Goal: Information Seeking & Learning: Learn about a topic

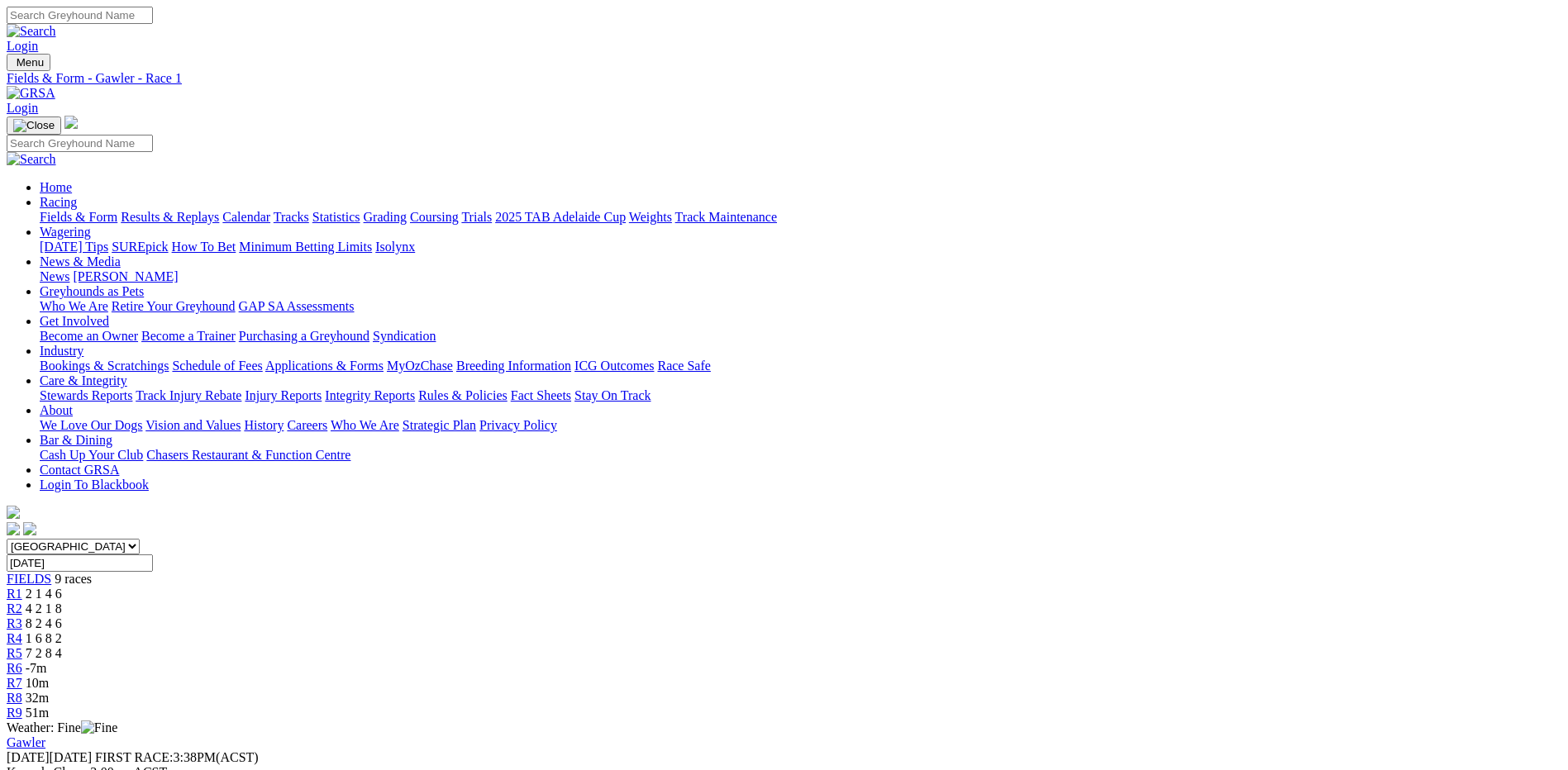
click at [62, 646] on span "7 2 8 4" at bounding box center [44, 653] width 37 height 14
click at [952, 661] on div "R6 1 5 4 7" at bounding box center [784, 668] width 1554 height 15
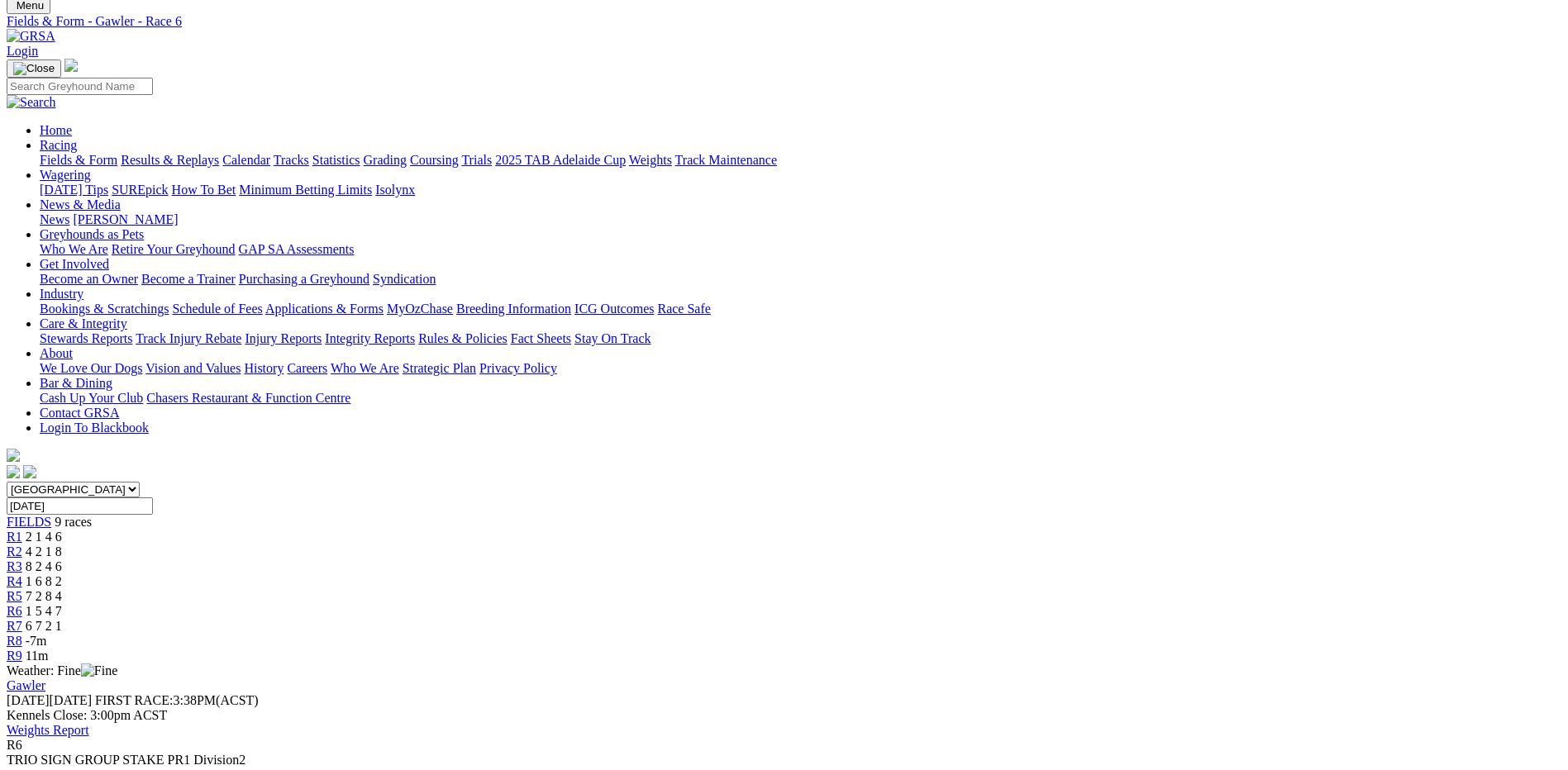
scroll to position [83, 0]
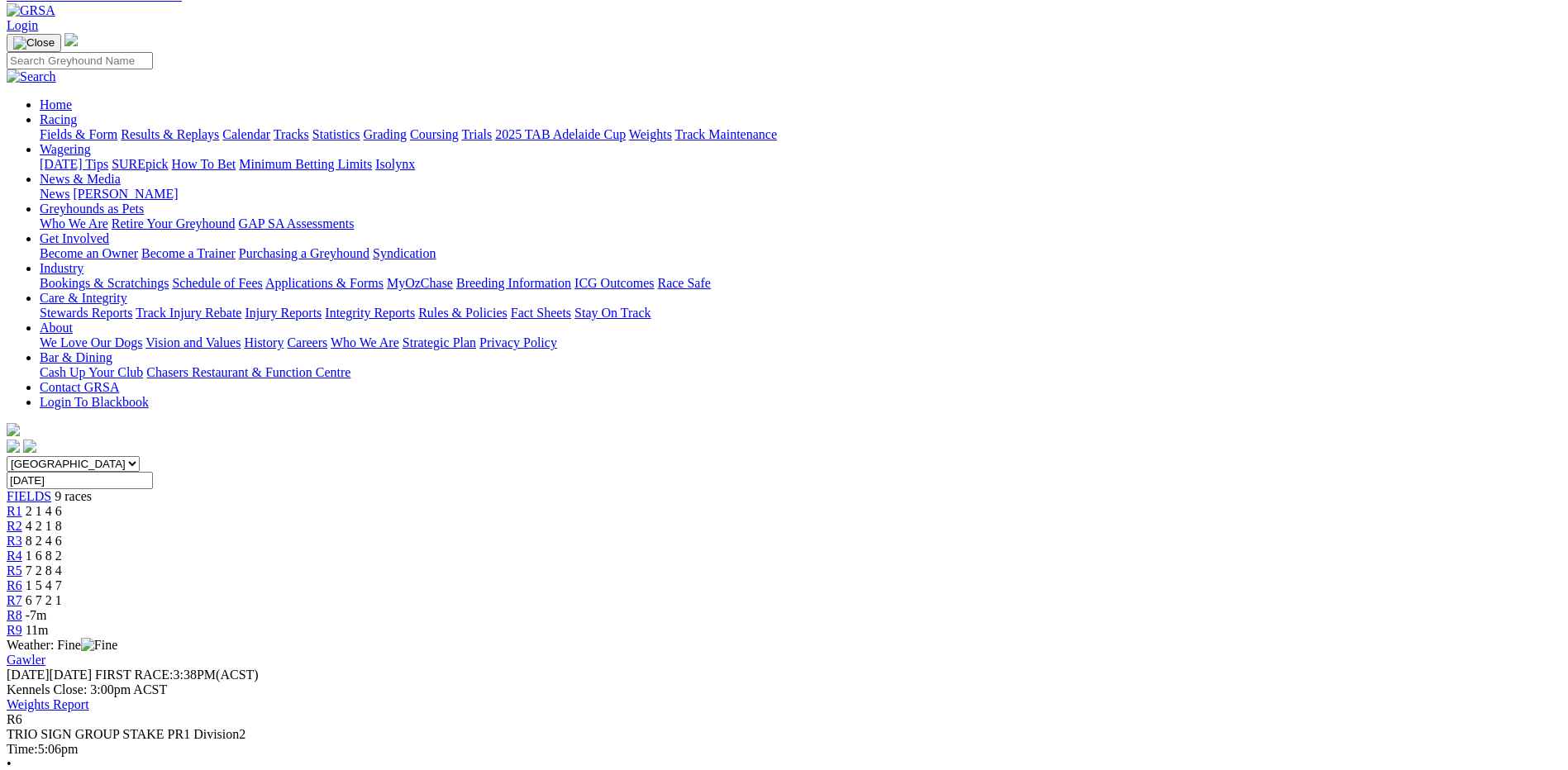
click at [62, 594] on span "6 7 2 1" at bounding box center [44, 601] width 37 height 14
